Goal: Task Accomplishment & Management: Complete application form

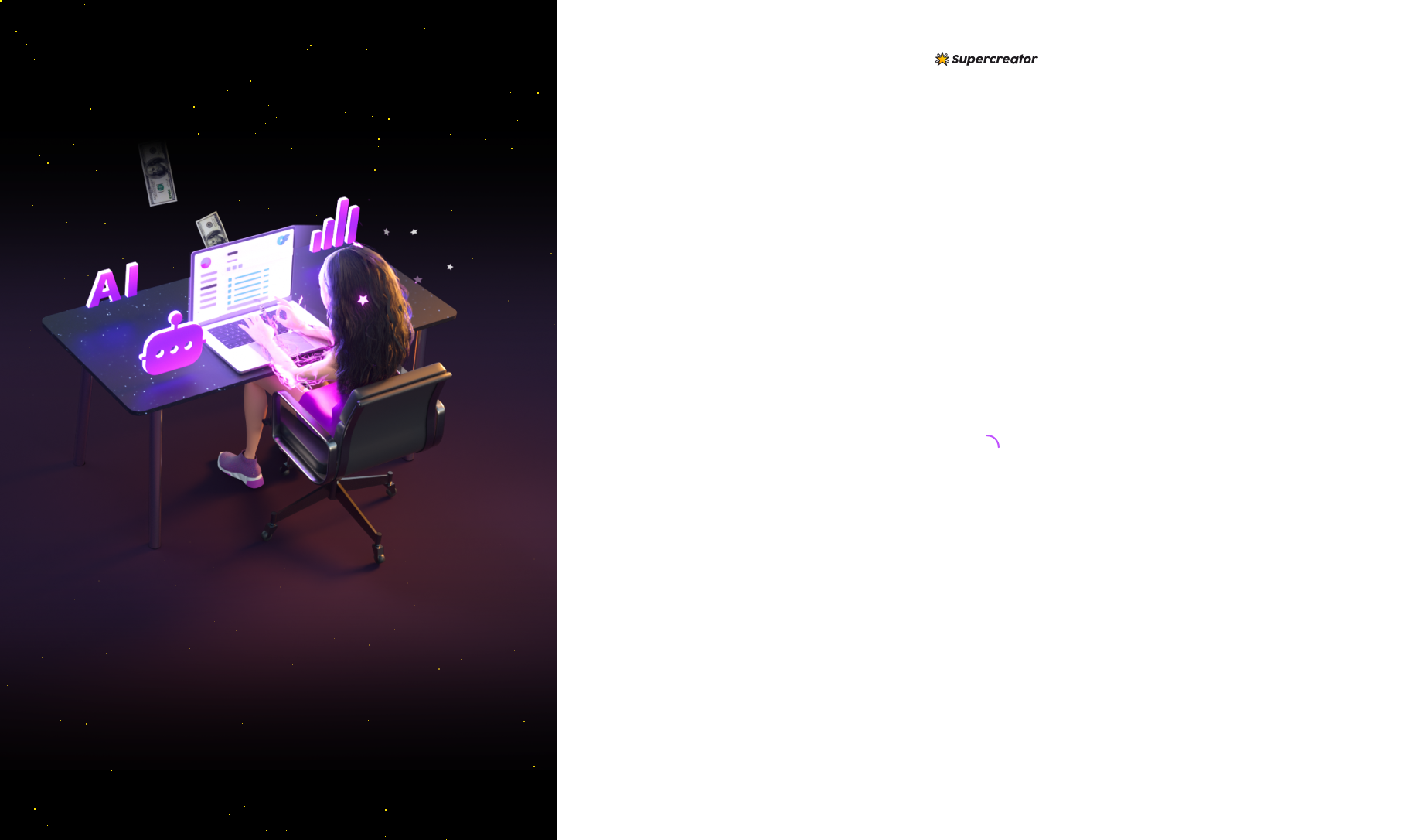
click at [881, 625] on div at bounding box center [987, 431] width 345 height 765
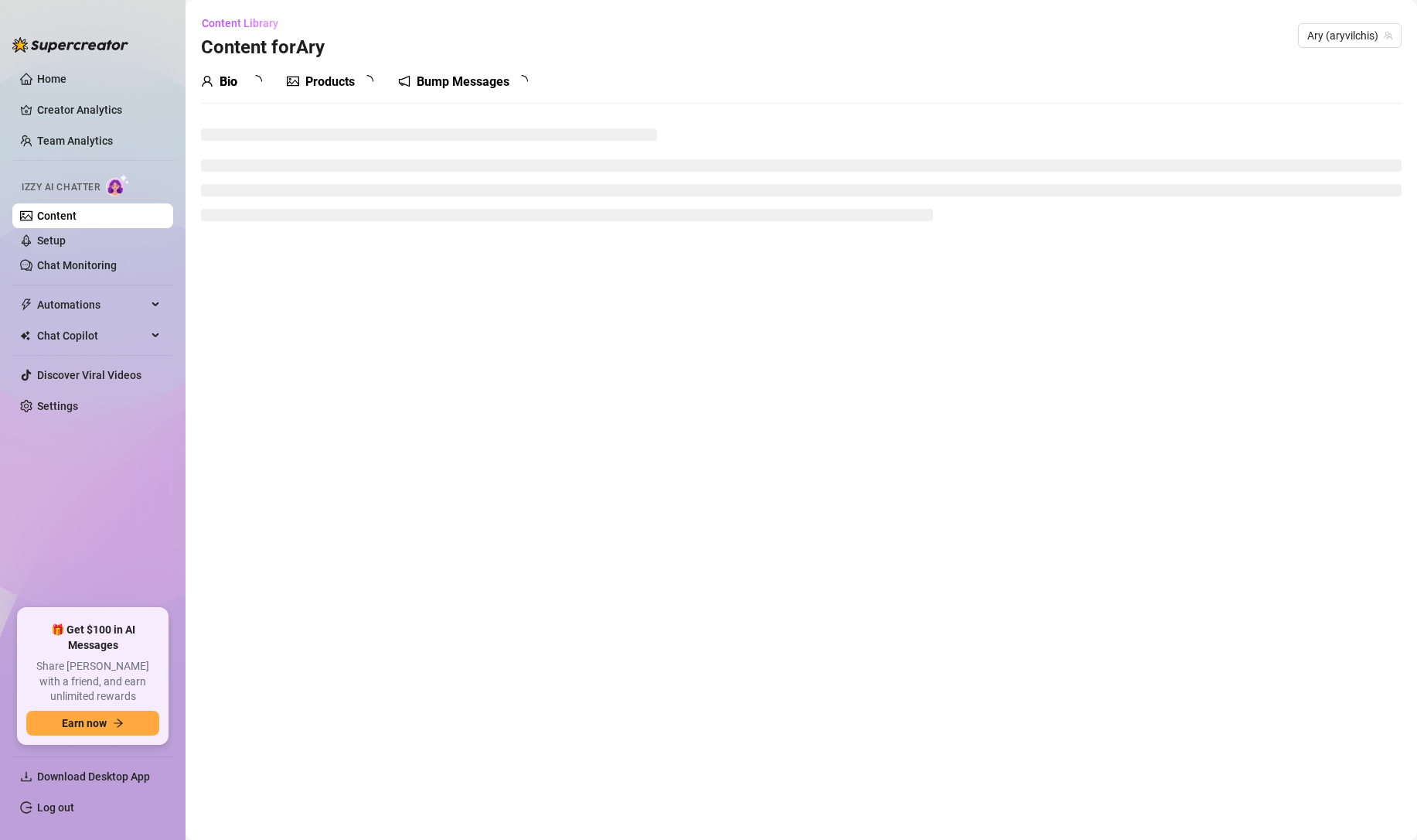
click at [1285, 404] on main "Content Library Content for Ary Ary (aryvilchis) Bio Products Bump Messages" at bounding box center [801, 420] width 1231 height 840
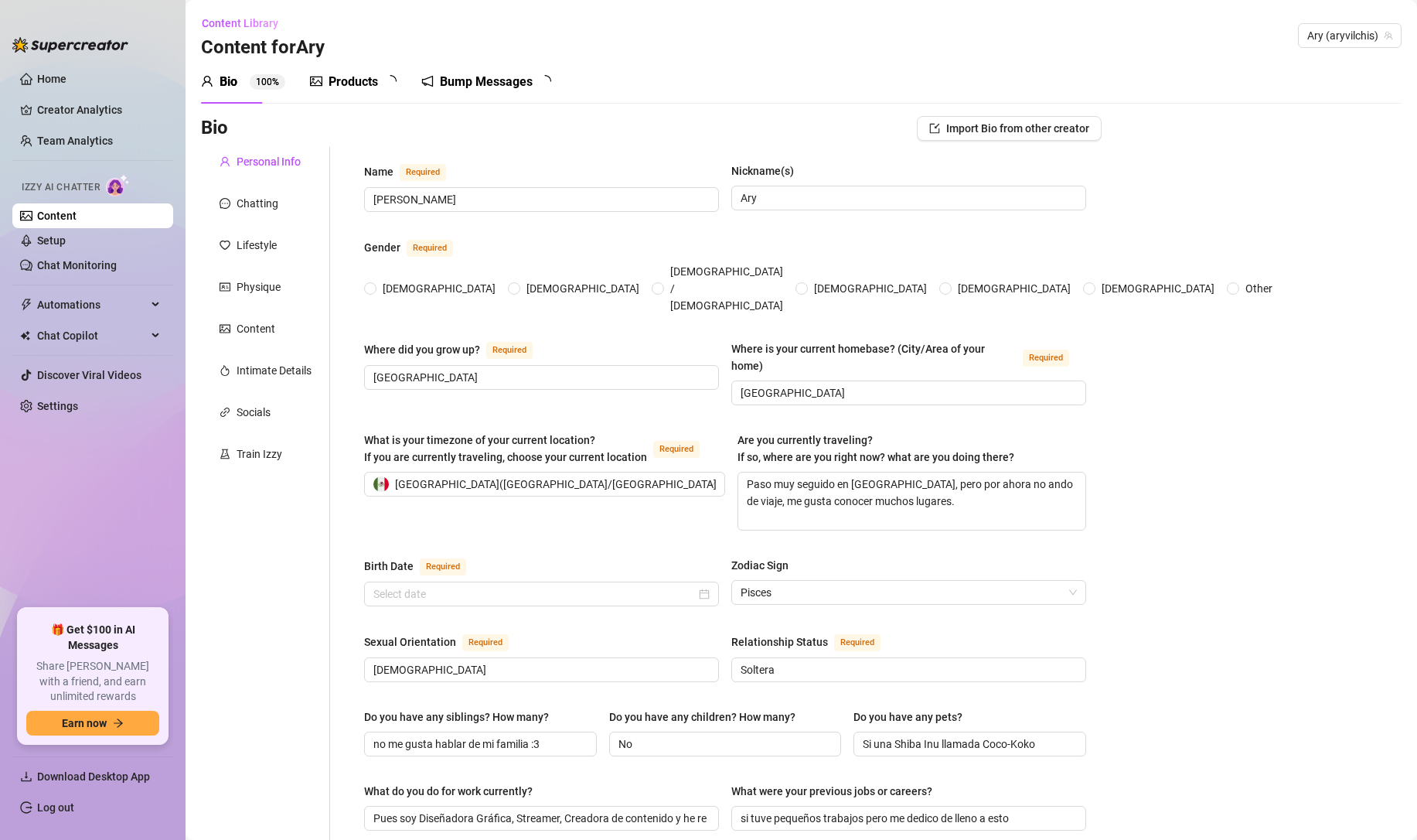
type input "[PERSON_NAME]"
type input "Ary"
type input "[GEOGRAPHIC_DATA]"
type textarea "Paso muy seguido en [GEOGRAPHIC_DATA], pero por ahora no ando de viaje, me gust…"
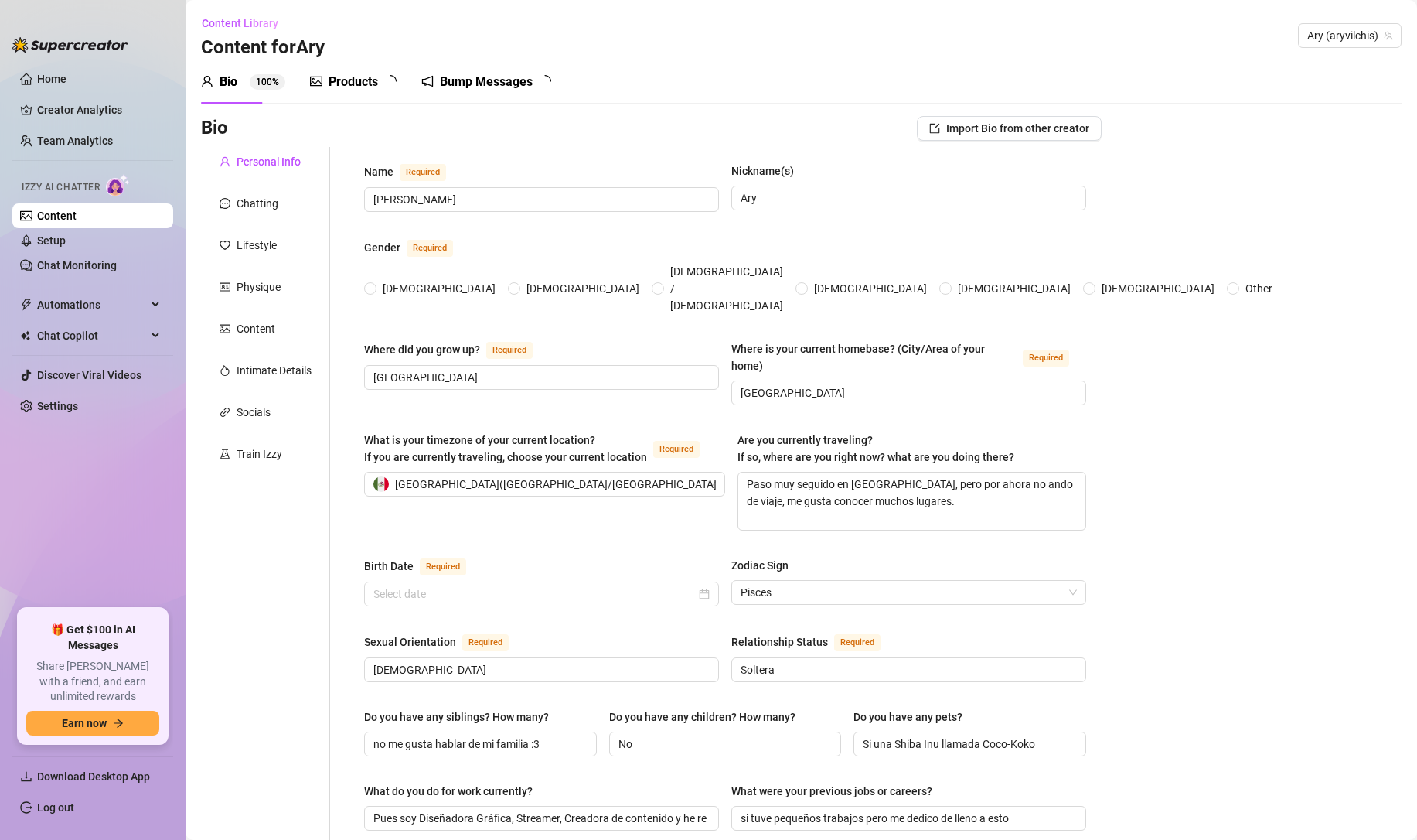
type input "[DEMOGRAPHIC_DATA]"
type input "Soltera"
type input "no me gusta hablar de mi familia :3"
type input "No"
type input "Si una Shiba Inu llamada Coco-Koko"
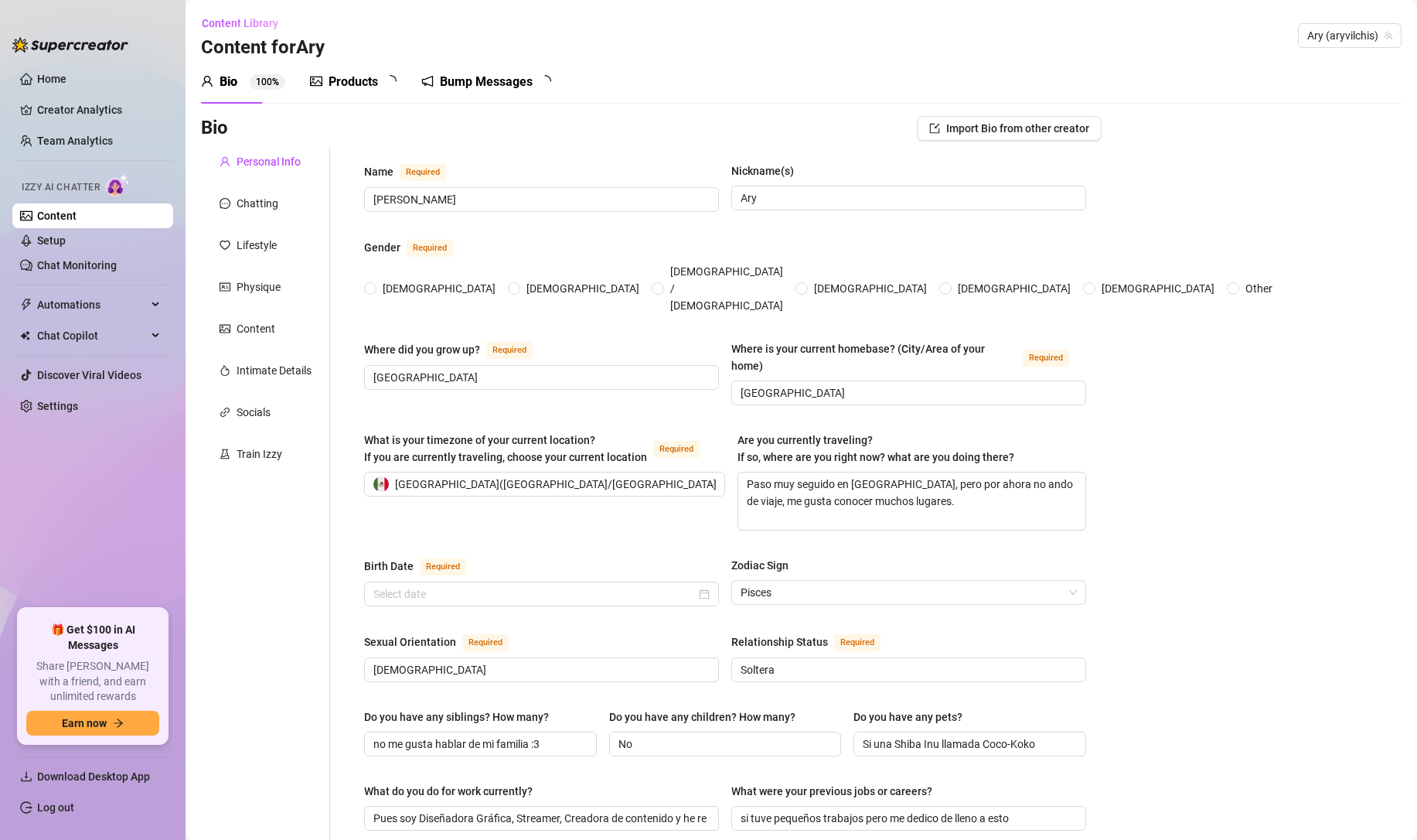
type input "Pues soy Diseñadora Gráfica, Streamer, Creadora de contenido y he realizado dob…"
type input "si tuve pequeños trabajos pero me dedico de lleno a esto"
type input "tengo una licenciatura :3"
type input "prefiero no hablar de esos temas 🫣"
type input "prefiero ser feliz hahaha"
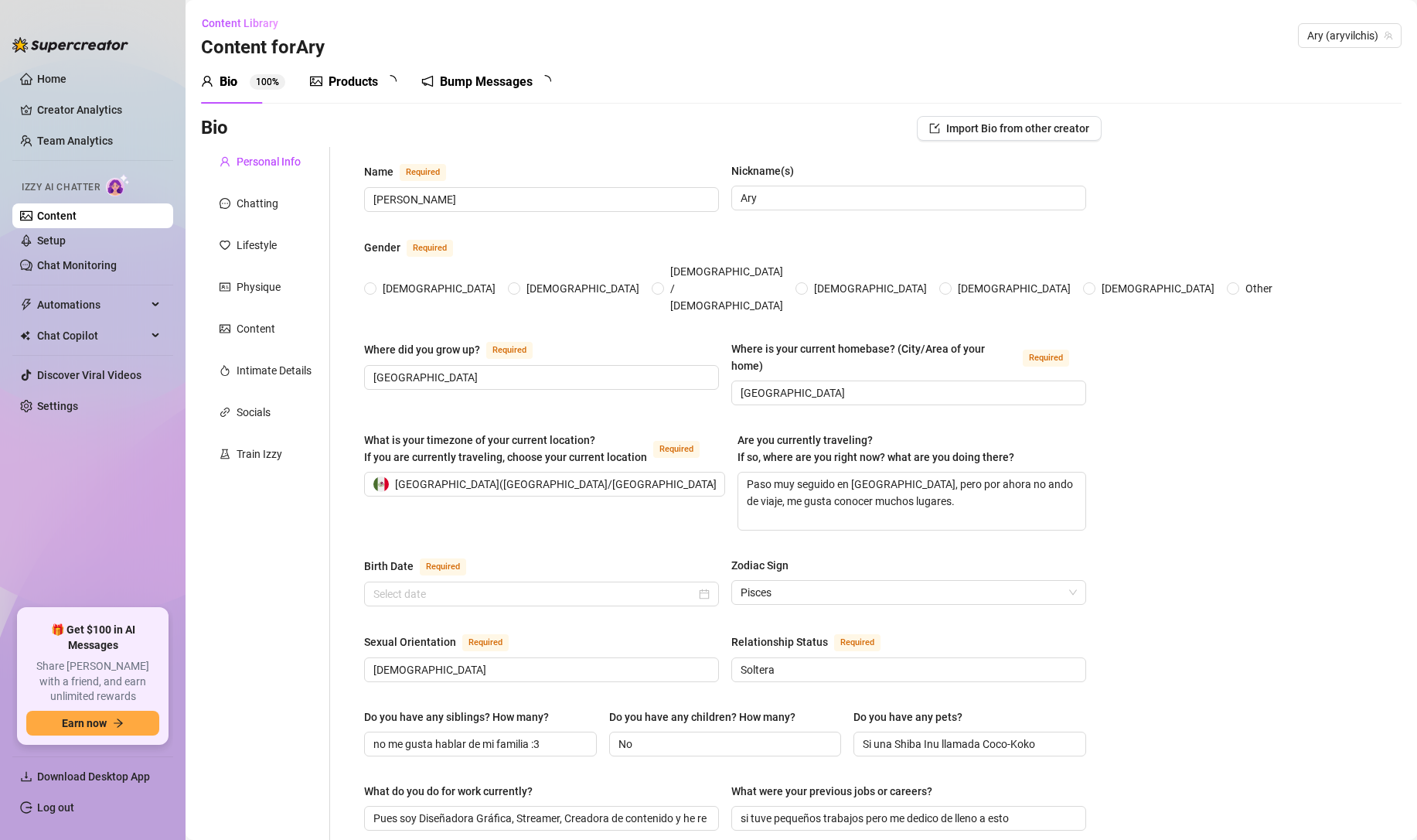
type textarea "me quiero dedicarme a los videojuegos y cantar hahaha, ser la mejora creadora d…"
type textarea "una vez iba en el camión escolar me vomite, nadie me vio y le eche la culpa a l…"
type textarea "gane premio al emprendimiento 2017 en [GEOGRAPHIC_DATA]🏆"
type textarea "me gusta mucho el color azul y verde jijijij"
radio input "true"
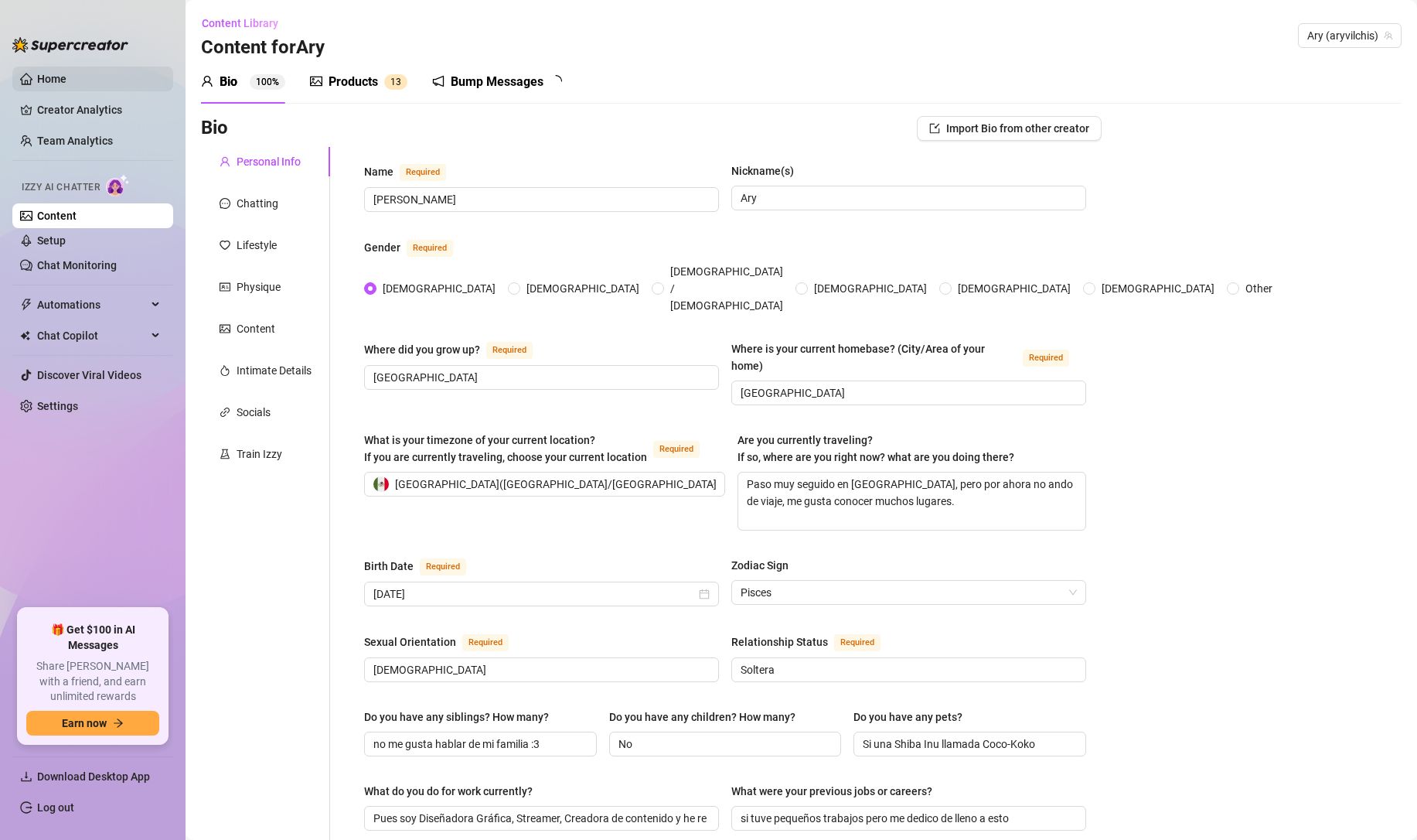
type input "[DATE]"
click at [63, 73] on link "Home" at bounding box center [52, 79] width 29 height 13
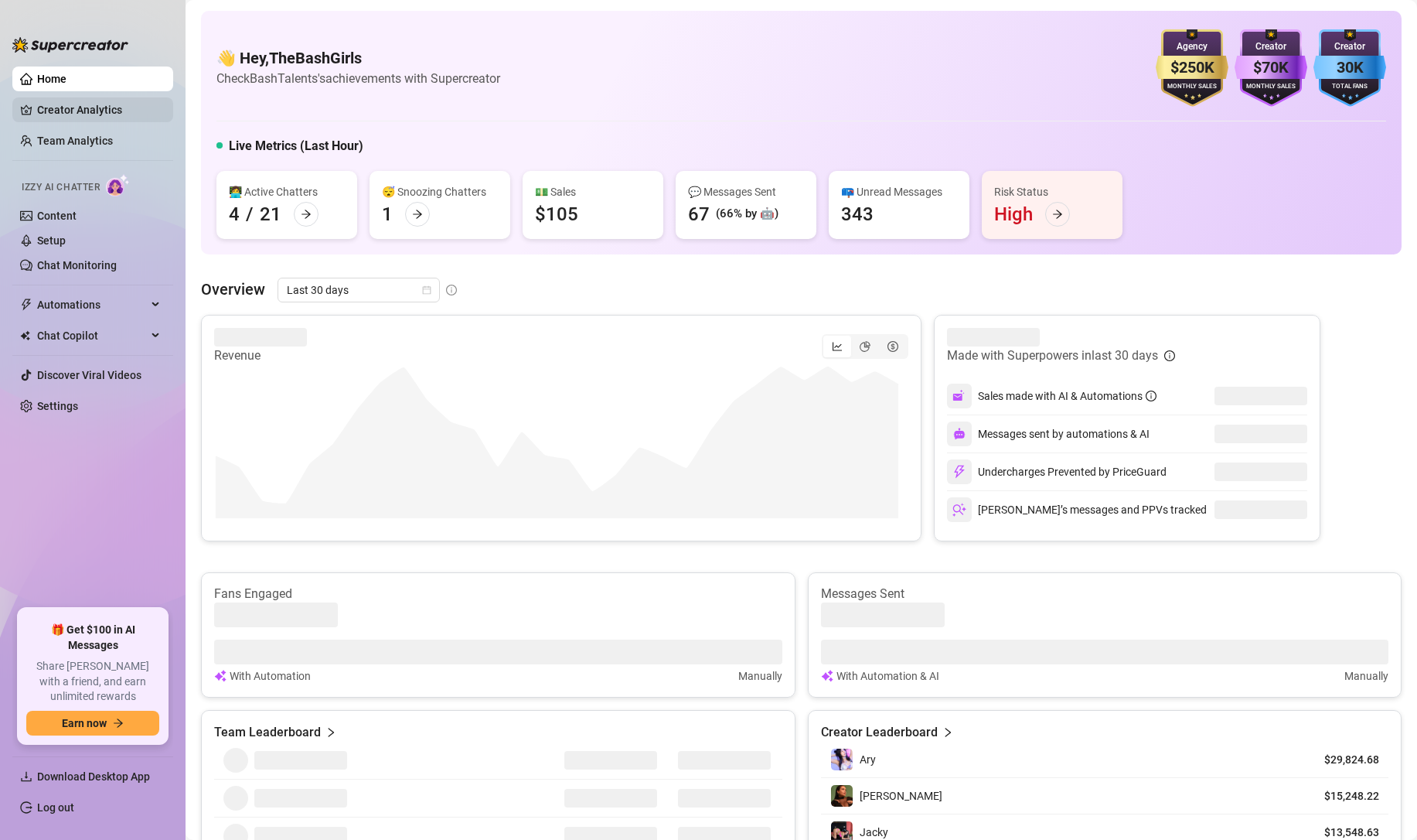
click at [81, 112] on link "Creator Analytics" at bounding box center [99, 109] width 124 height 25
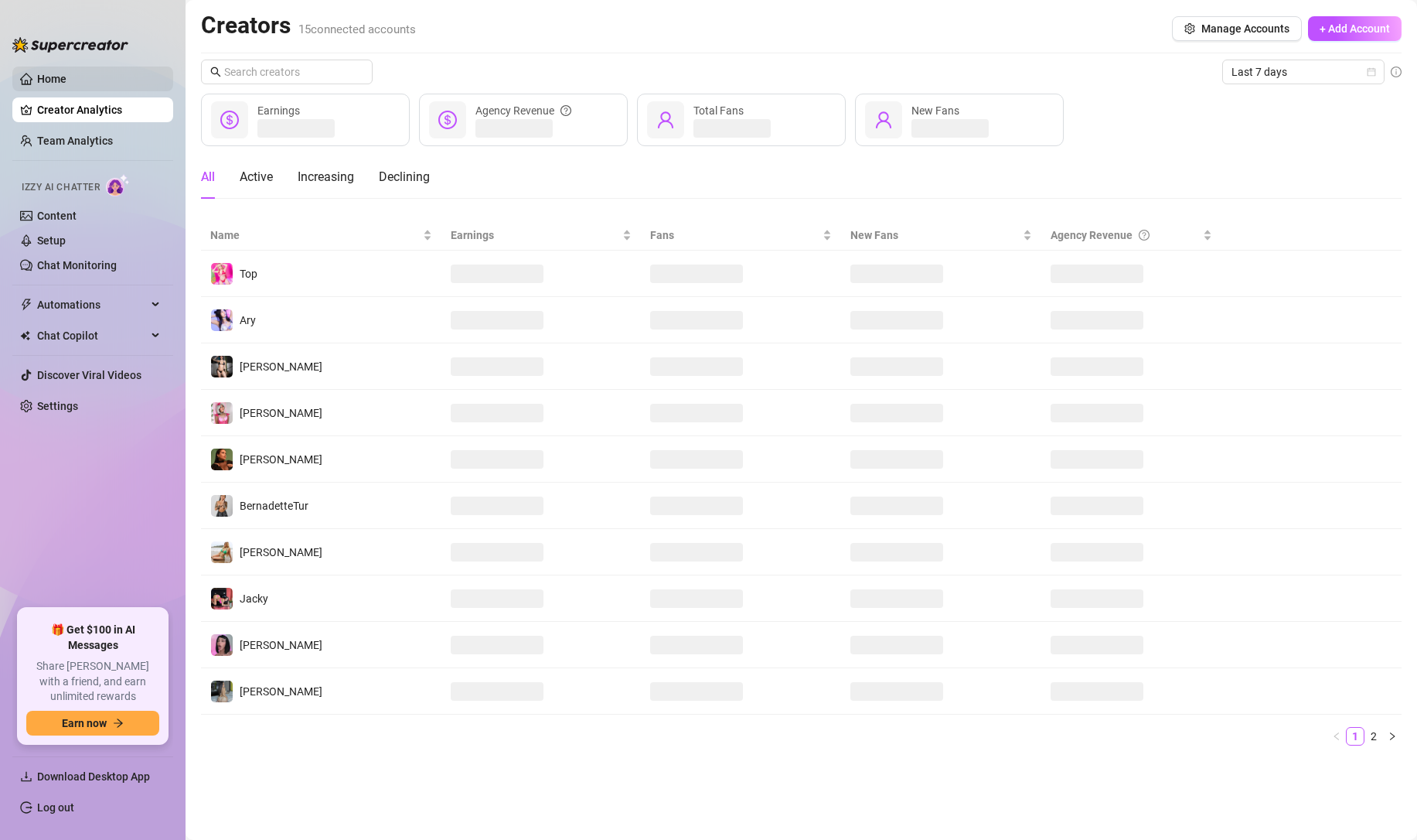
click at [66, 73] on link "Home" at bounding box center [52, 79] width 29 height 13
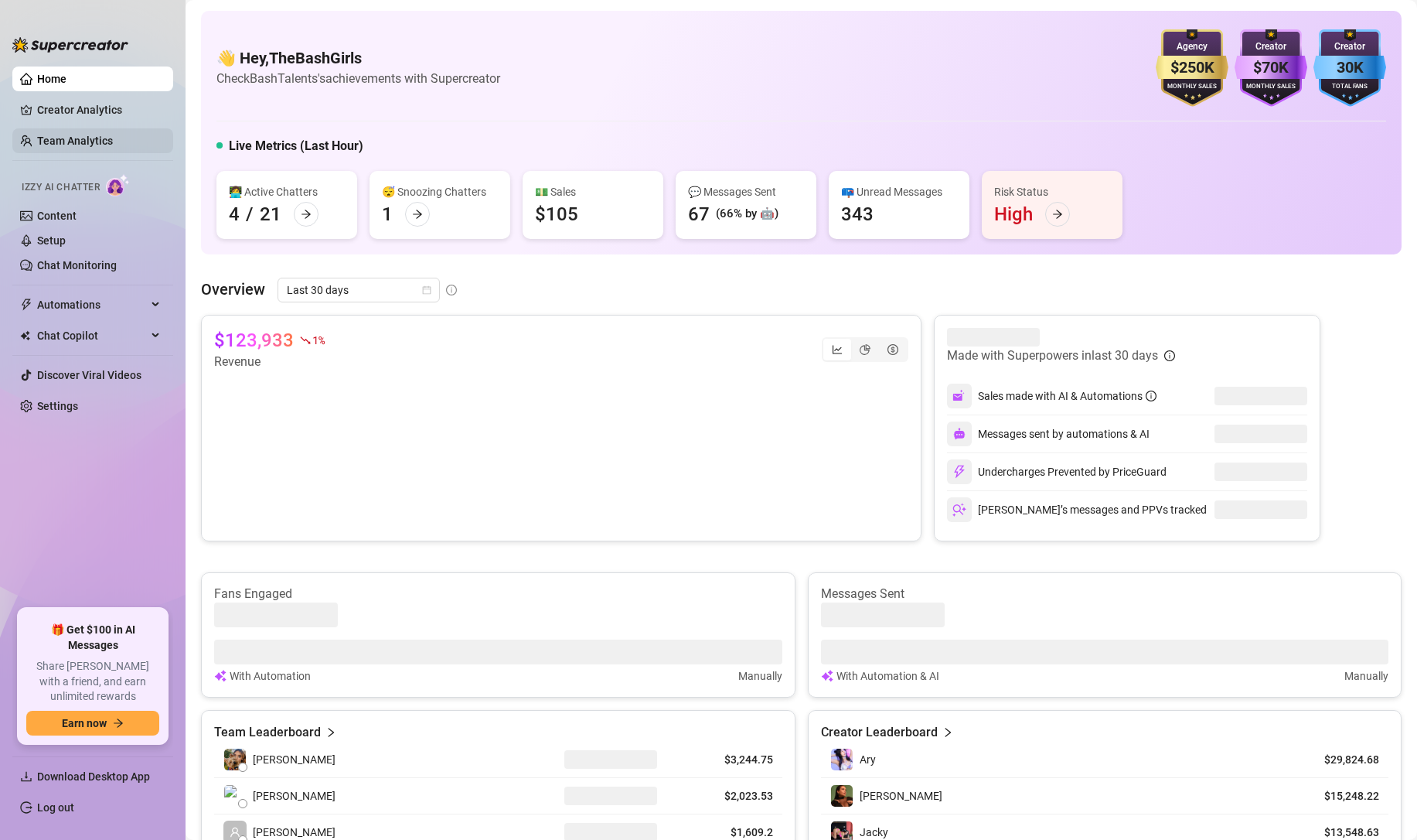
click at [89, 137] on link "Team Analytics" at bounding box center [75, 141] width 76 height 13
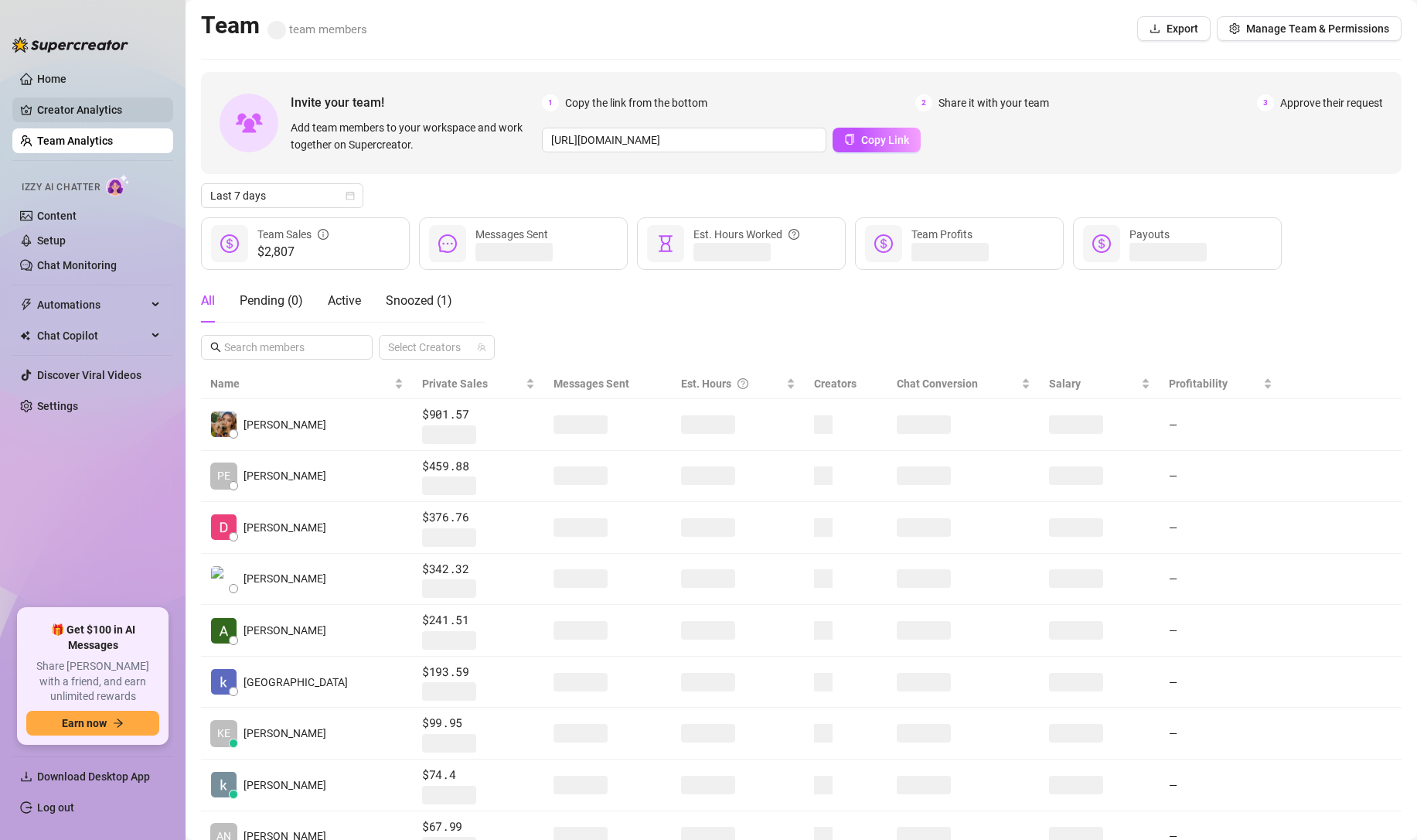
click at [90, 106] on link "Creator Analytics" at bounding box center [99, 109] width 124 height 25
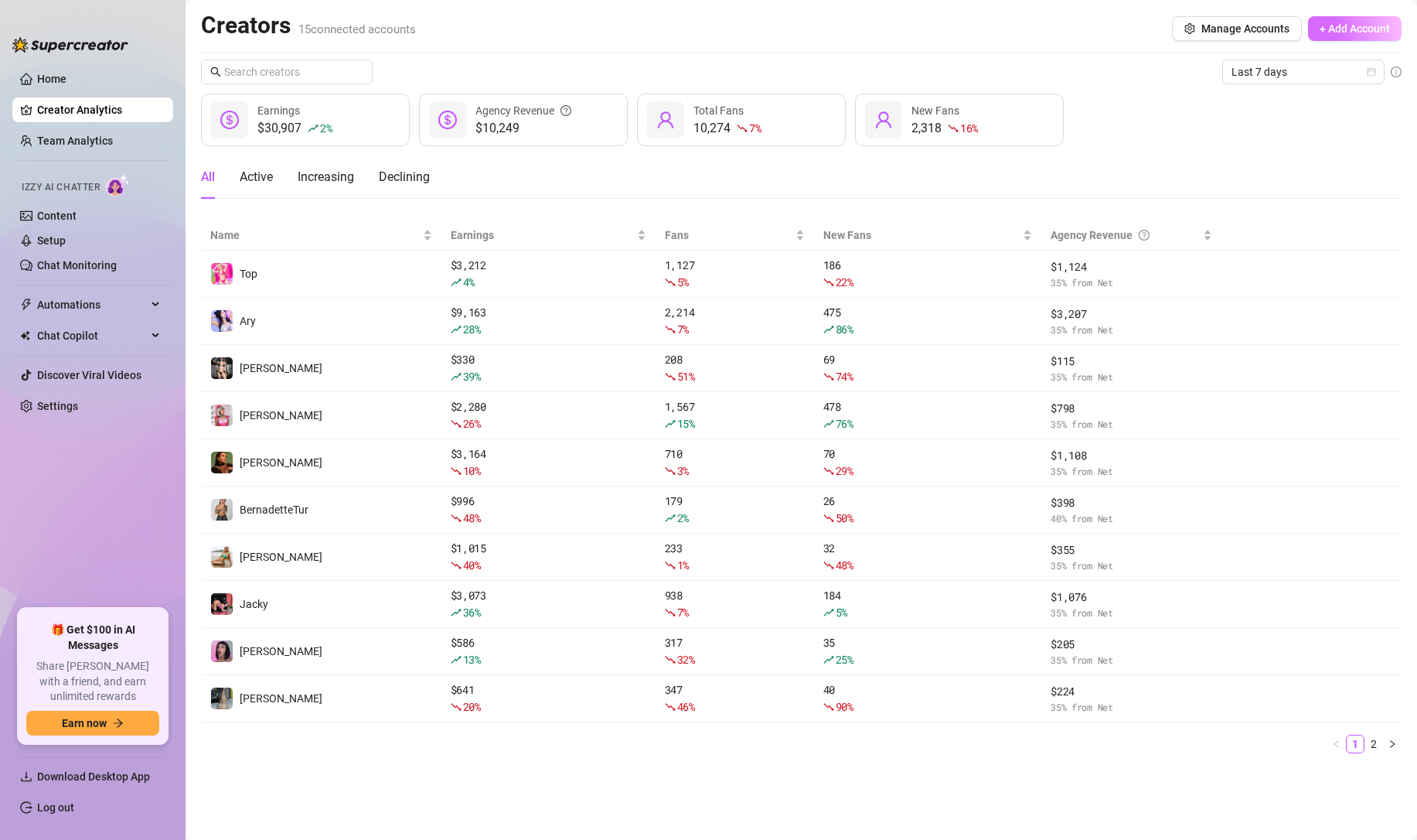
click at [1355, 38] on button "+ Add Account" at bounding box center [1355, 28] width 94 height 25
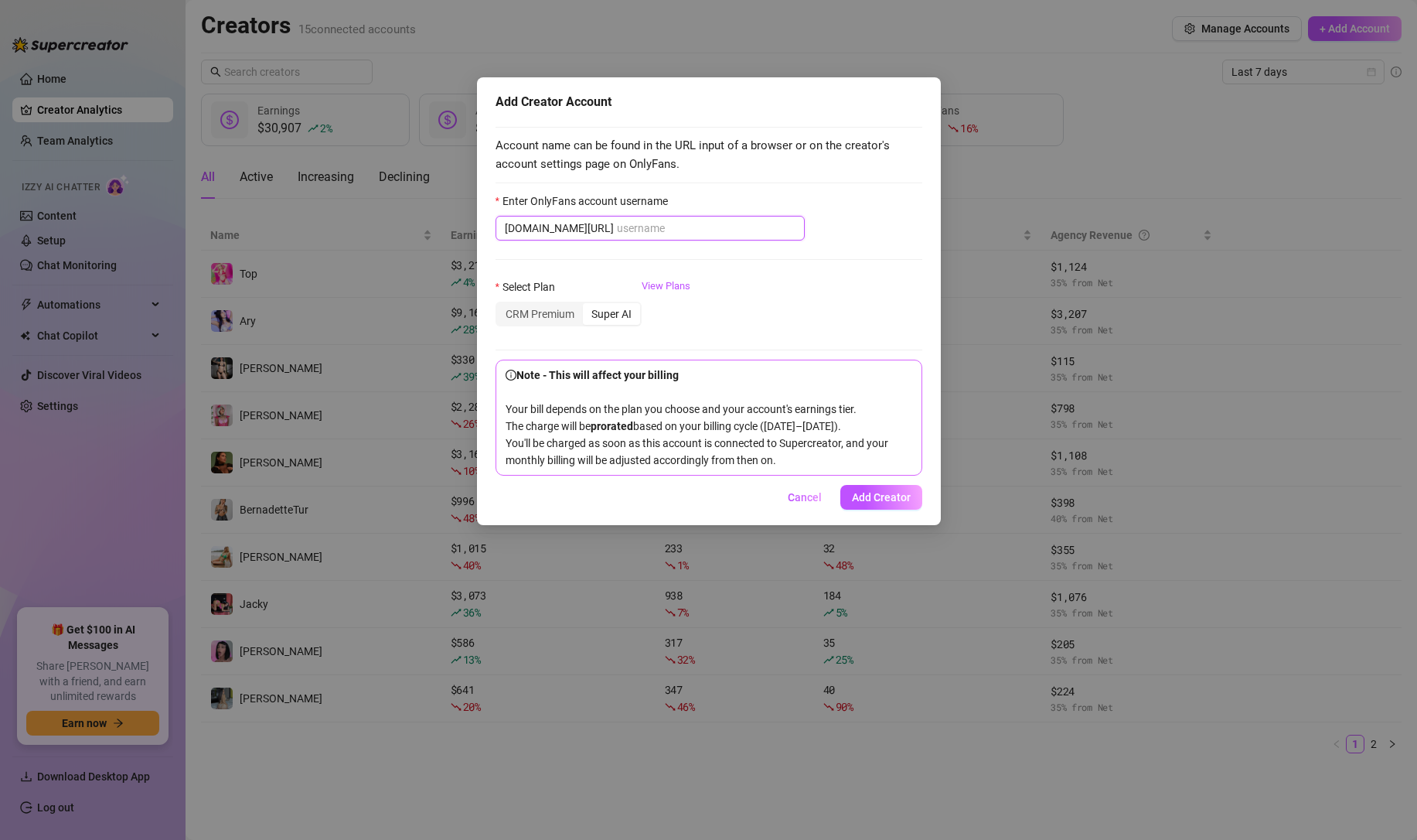
click at [657, 228] on input "Enter OnlyFans account username" at bounding box center [706, 228] width 178 height 17
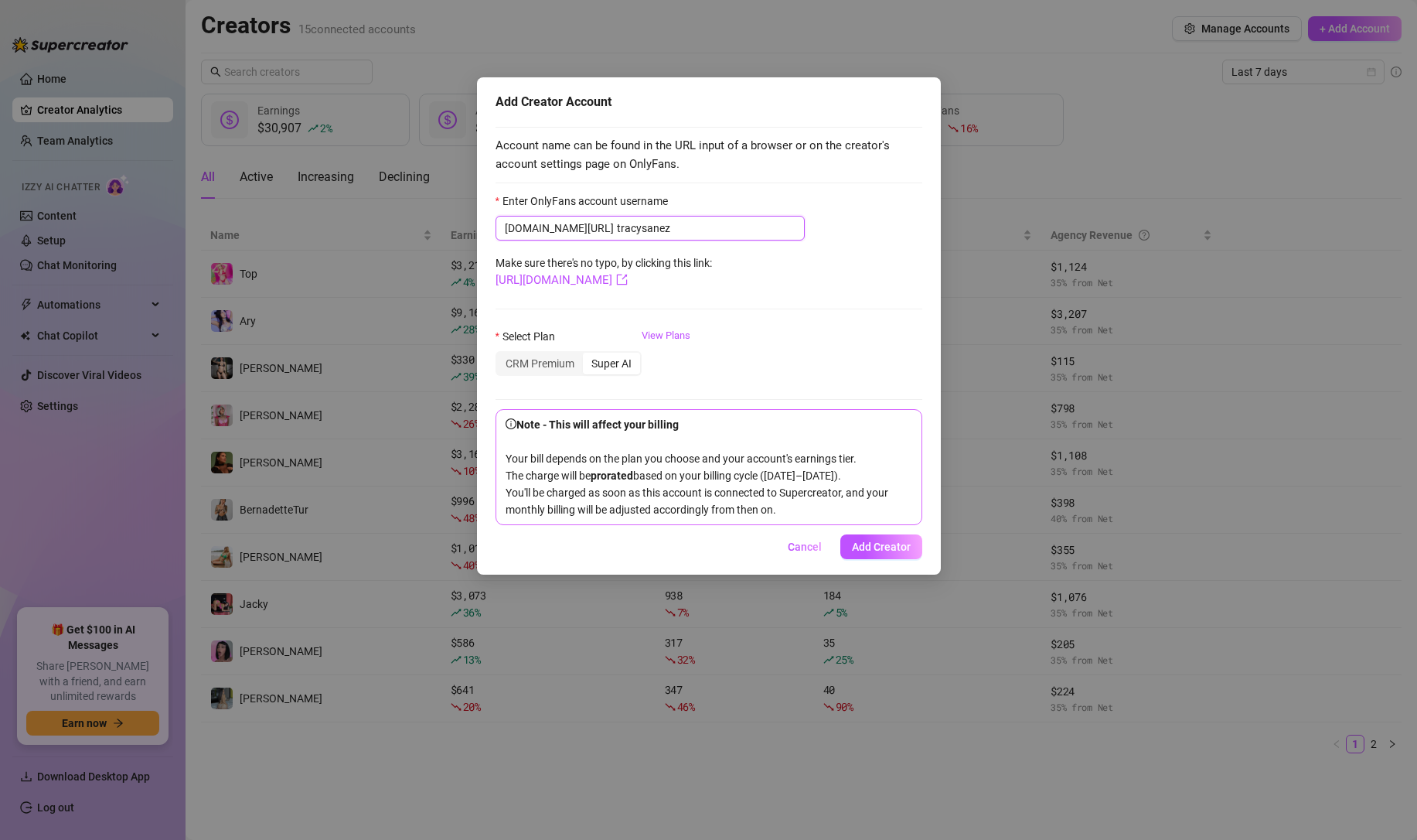
click at [621, 231] on input "tracysanez" at bounding box center [706, 228] width 178 height 17
type input "tracysaenz"
click at [540, 360] on div "CRM Premium" at bounding box center [540, 363] width 86 height 22
click at [501, 355] on input "CRM Premium" at bounding box center [501, 355] width 0 height 0
click at [611, 369] on div "Super AI" at bounding box center [612, 363] width 57 height 22
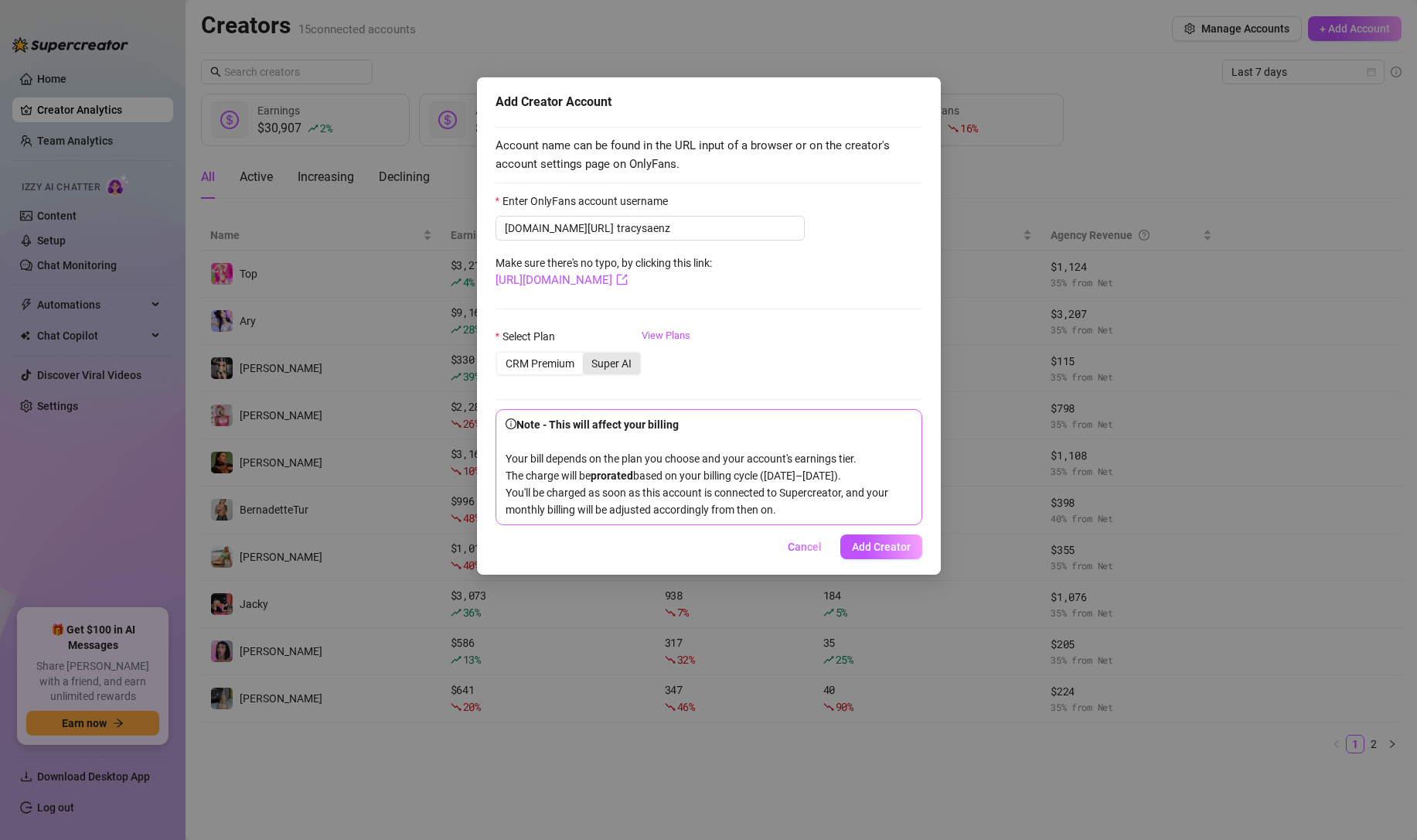
click at [587, 355] on input "Super AI" at bounding box center [587, 355] width 0 height 0
click at [874, 552] on span "Add Creator" at bounding box center [881, 547] width 59 height 13
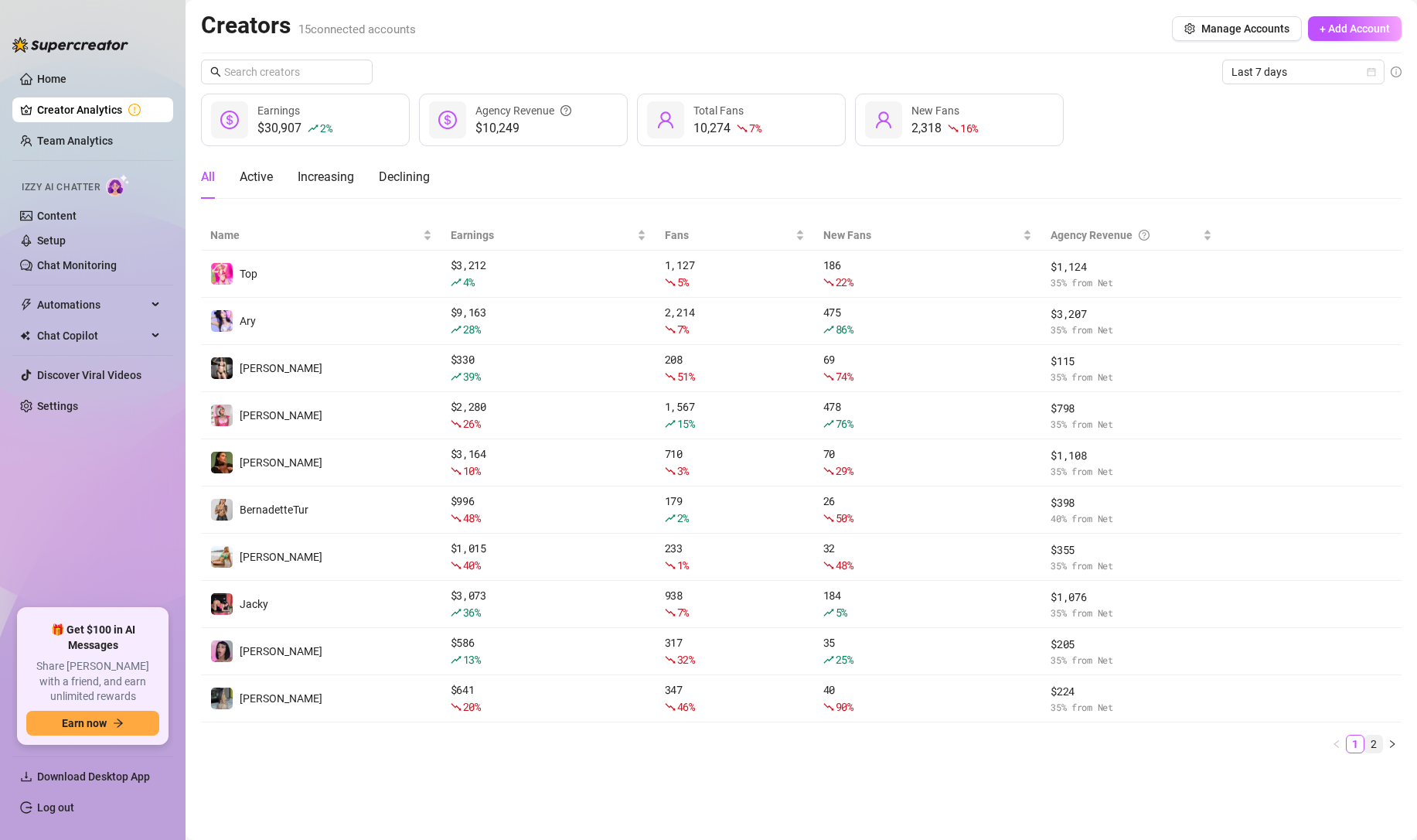
click at [1376, 744] on link "2" at bounding box center [1373, 744] width 17 height 17
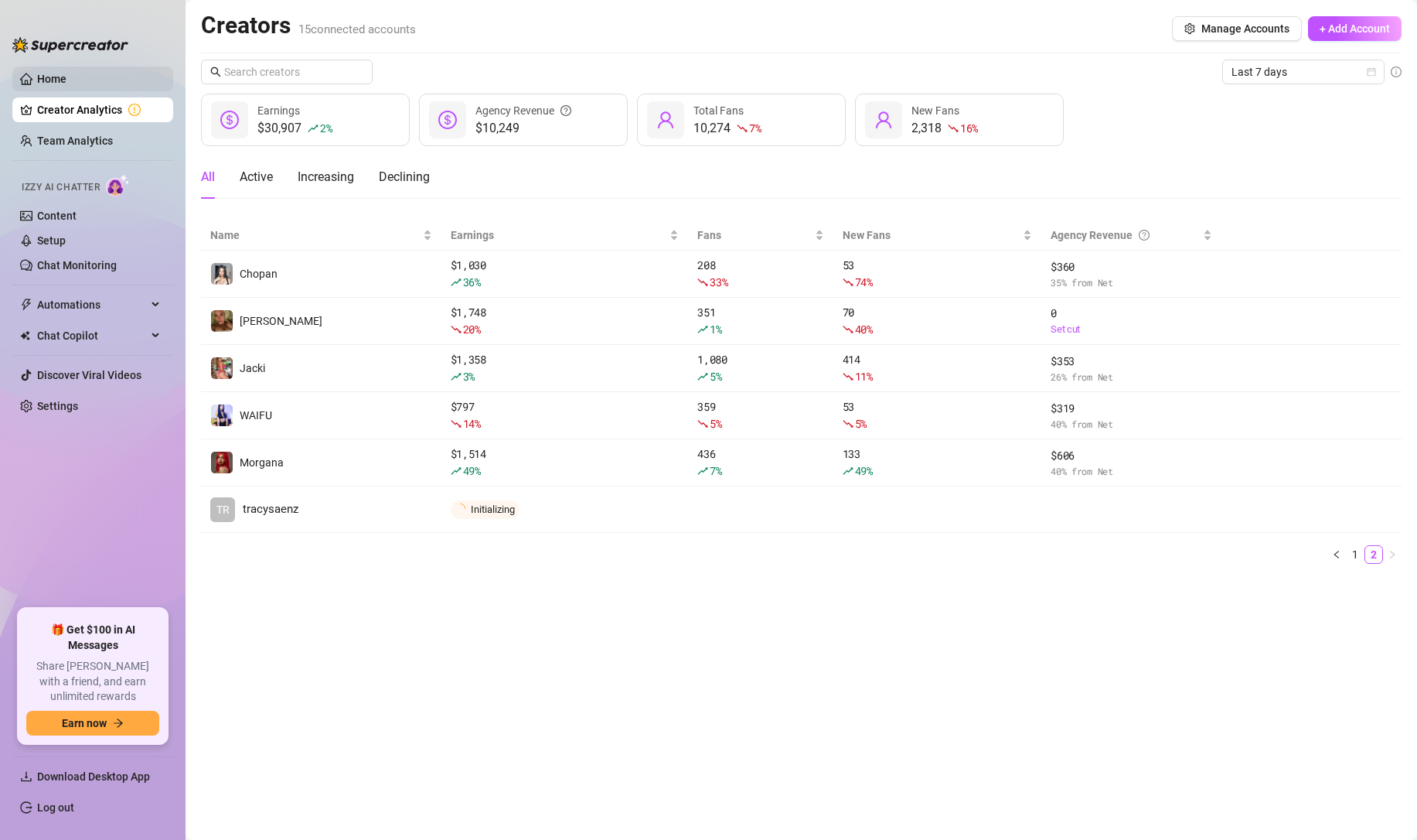
click at [66, 80] on link "Home" at bounding box center [52, 79] width 29 height 13
